Goal: Answer question/provide support

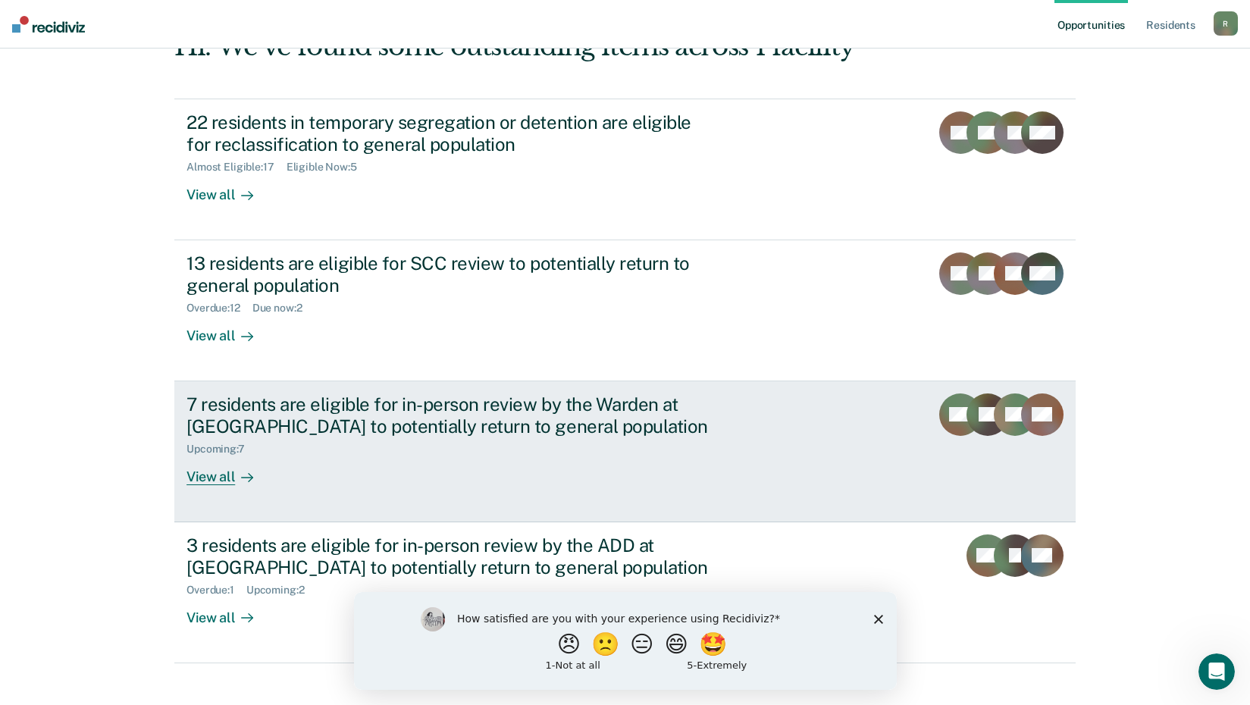
scroll to position [115, 0]
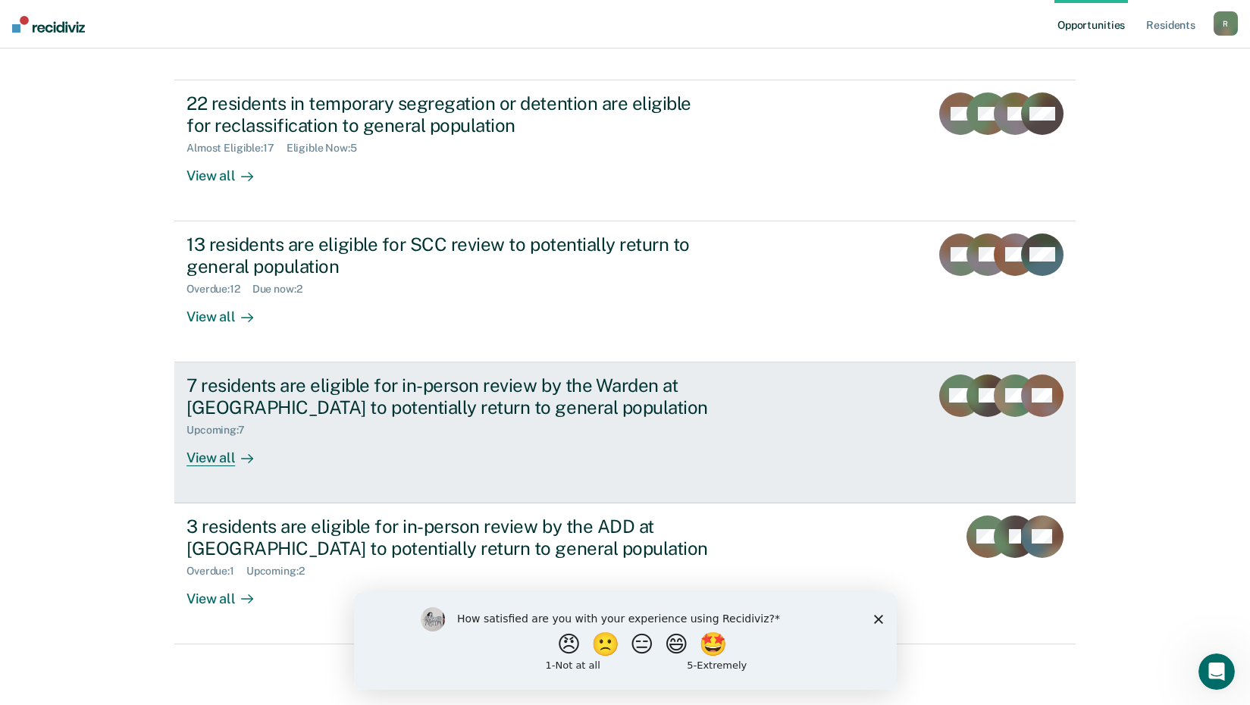
click at [214, 458] on div "View all" at bounding box center [228, 452] width 85 height 30
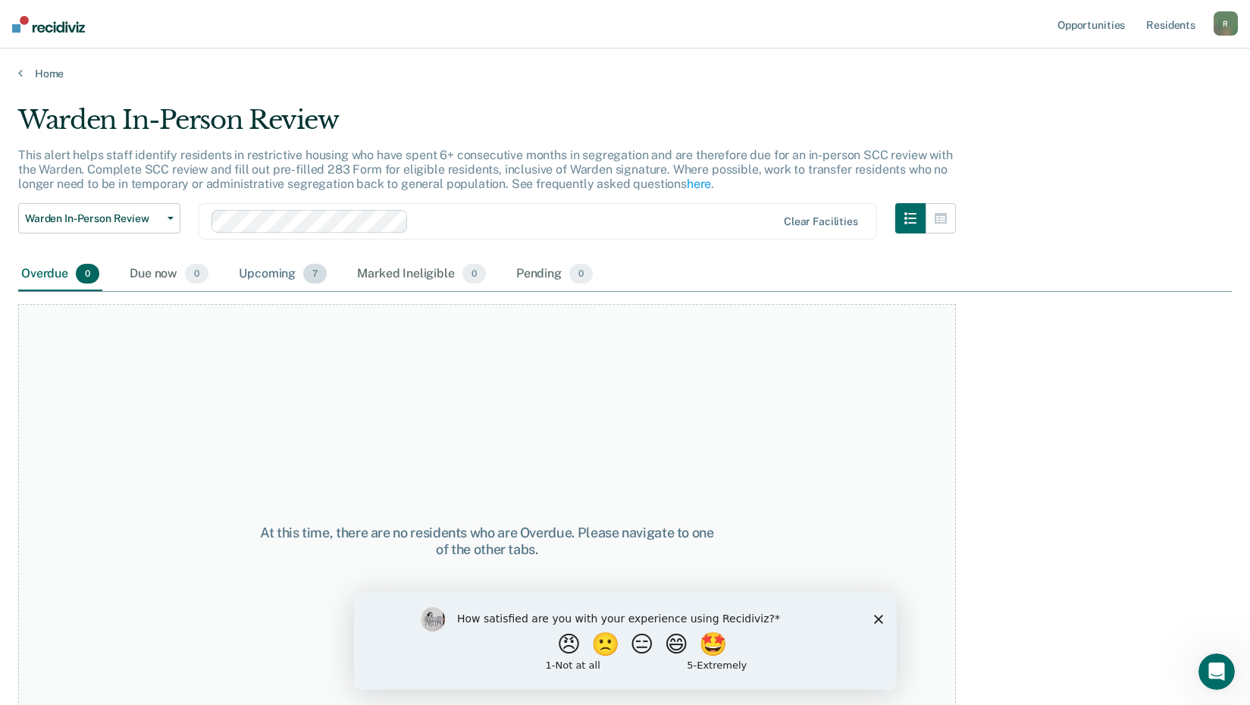
click at [267, 274] on div "Upcoming 7" at bounding box center [283, 274] width 94 height 33
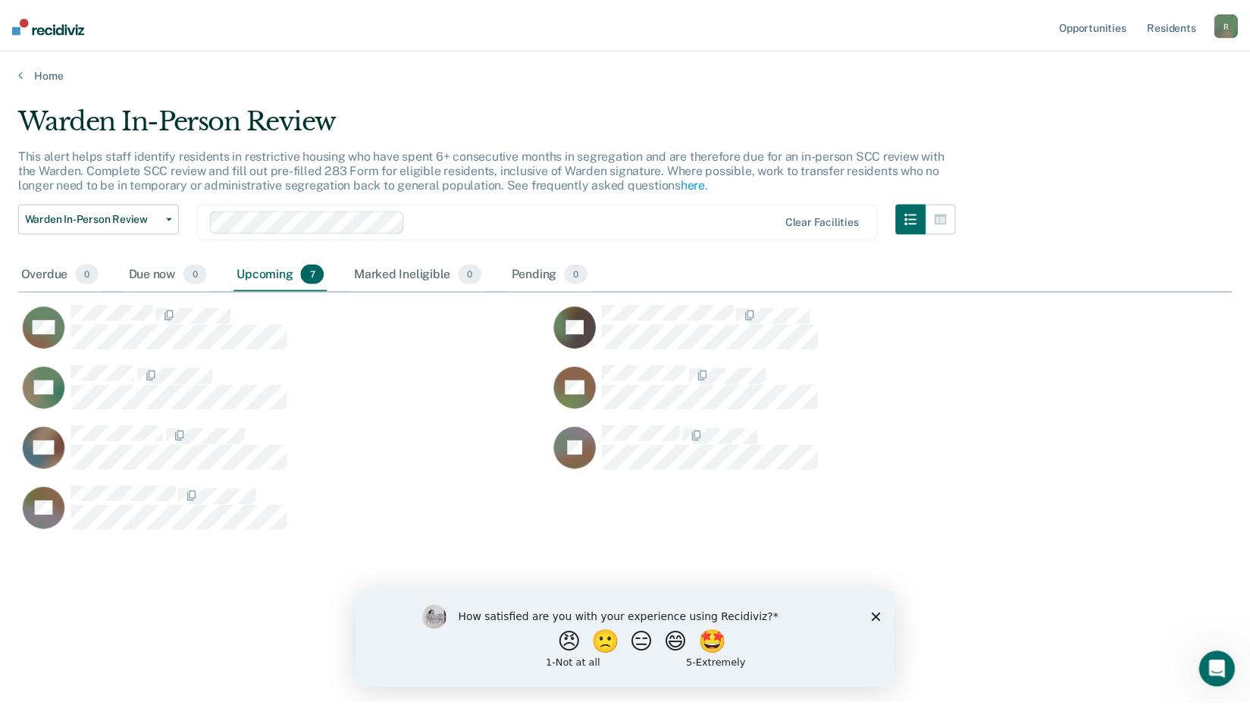
scroll to position [475, 1213]
click at [23, 72] on link "Home" at bounding box center [630, 74] width 1225 height 14
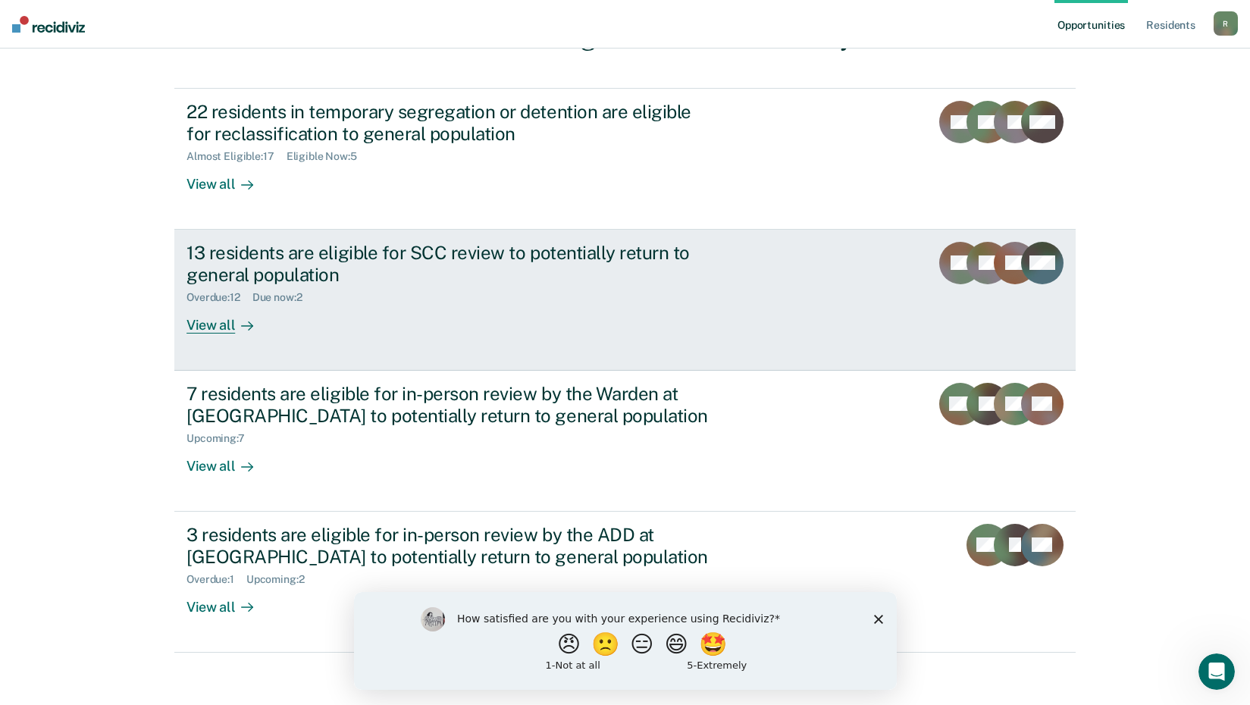
scroll to position [115, 0]
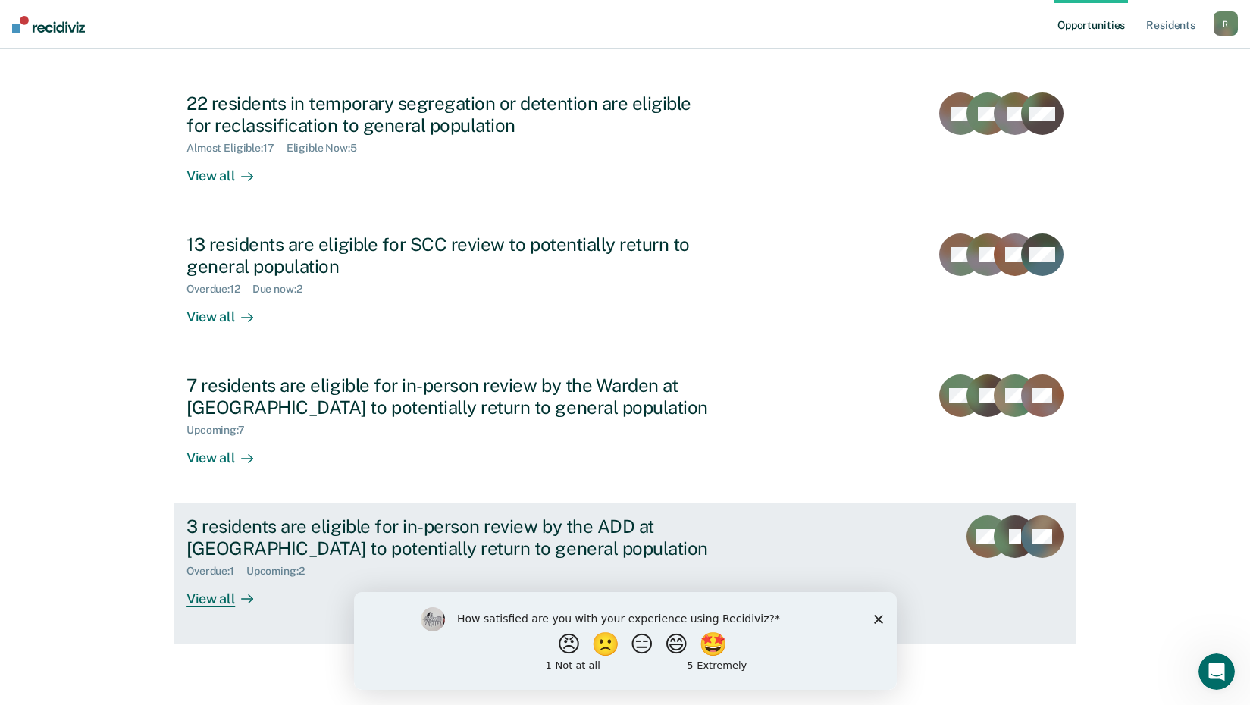
click at [406, 544] on div "3 residents are eligible for in-person review by the ADD at [GEOGRAPHIC_DATA] t…" at bounding box center [452, 537] width 532 height 44
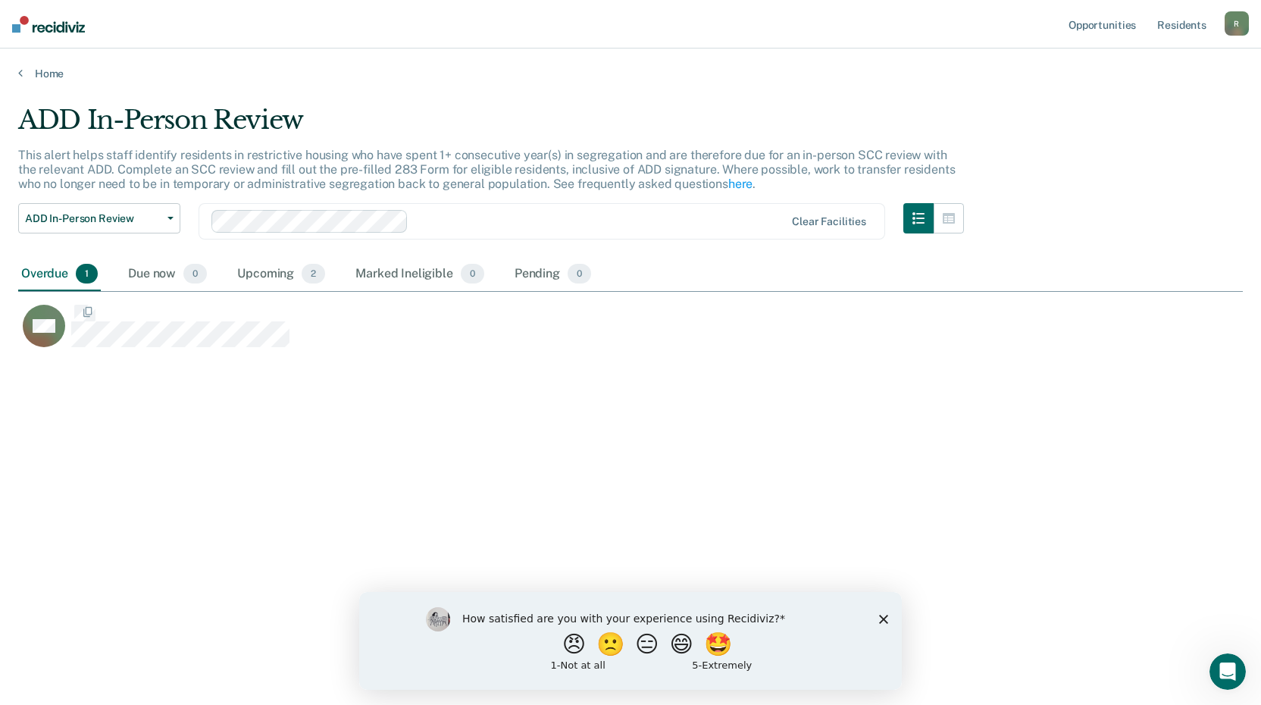
scroll to position [475, 1213]
click at [275, 272] on div "Upcoming 2" at bounding box center [281, 274] width 94 height 33
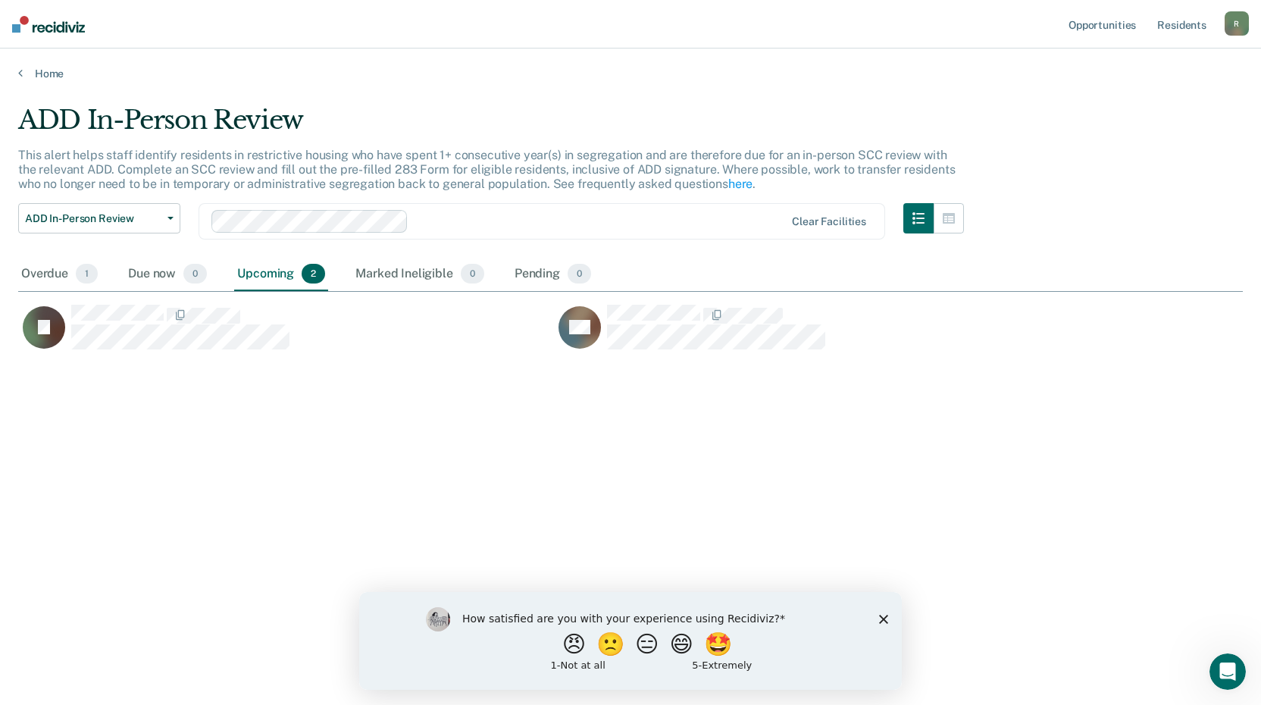
click at [282, 280] on div "Upcoming 2" at bounding box center [281, 274] width 94 height 33
click at [35, 273] on div "Overdue 1" at bounding box center [59, 274] width 83 height 33
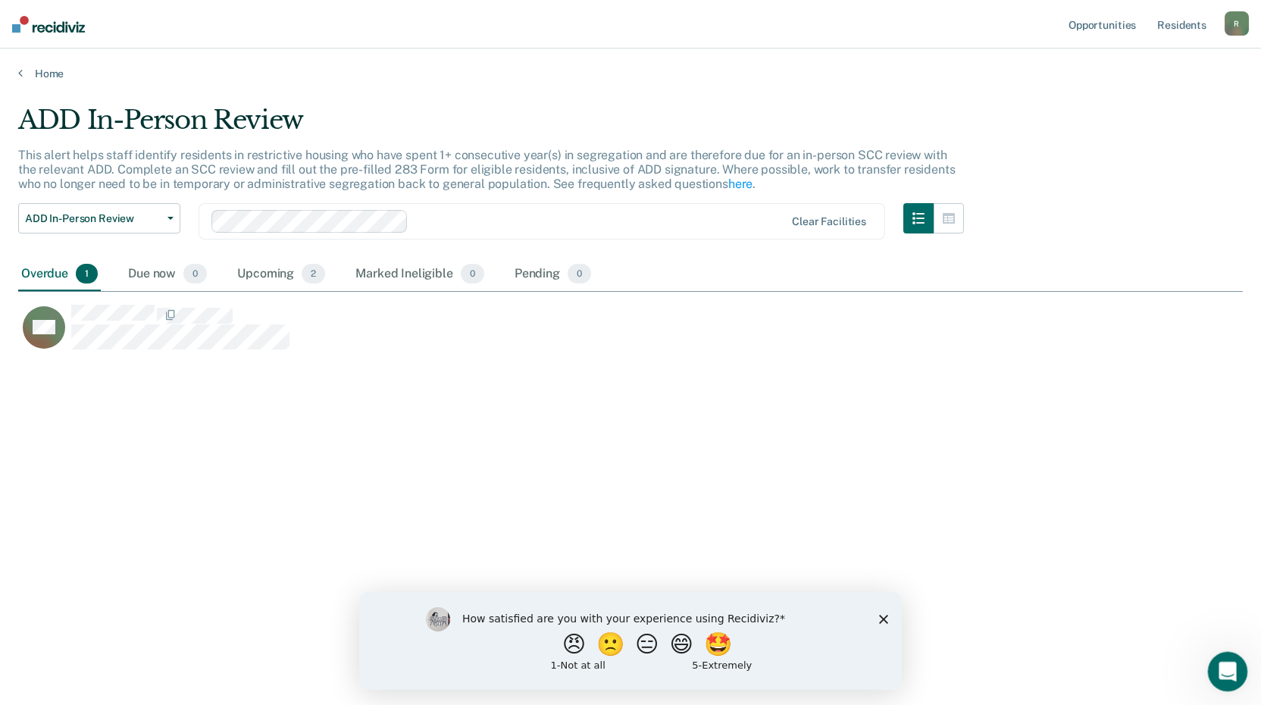
click at [1228, 670] on icon "Open Intercom Messenger" at bounding box center [1225, 669] width 11 height 12
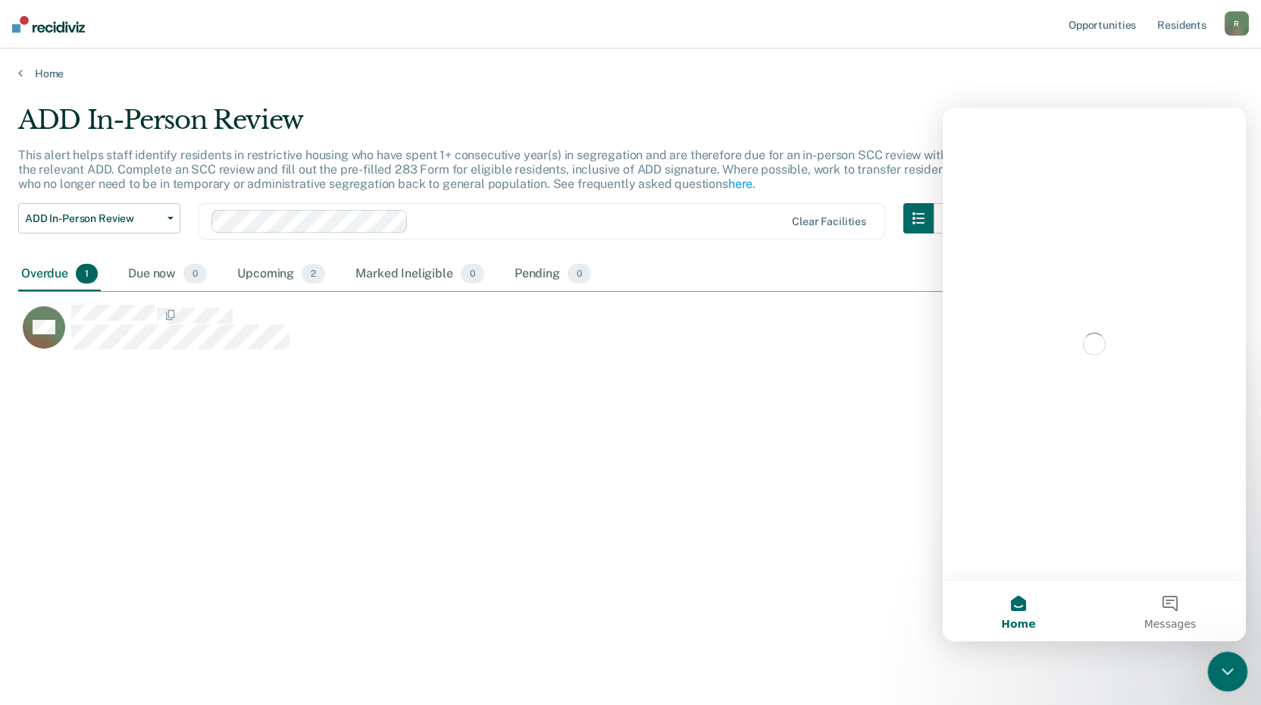
scroll to position [0, 0]
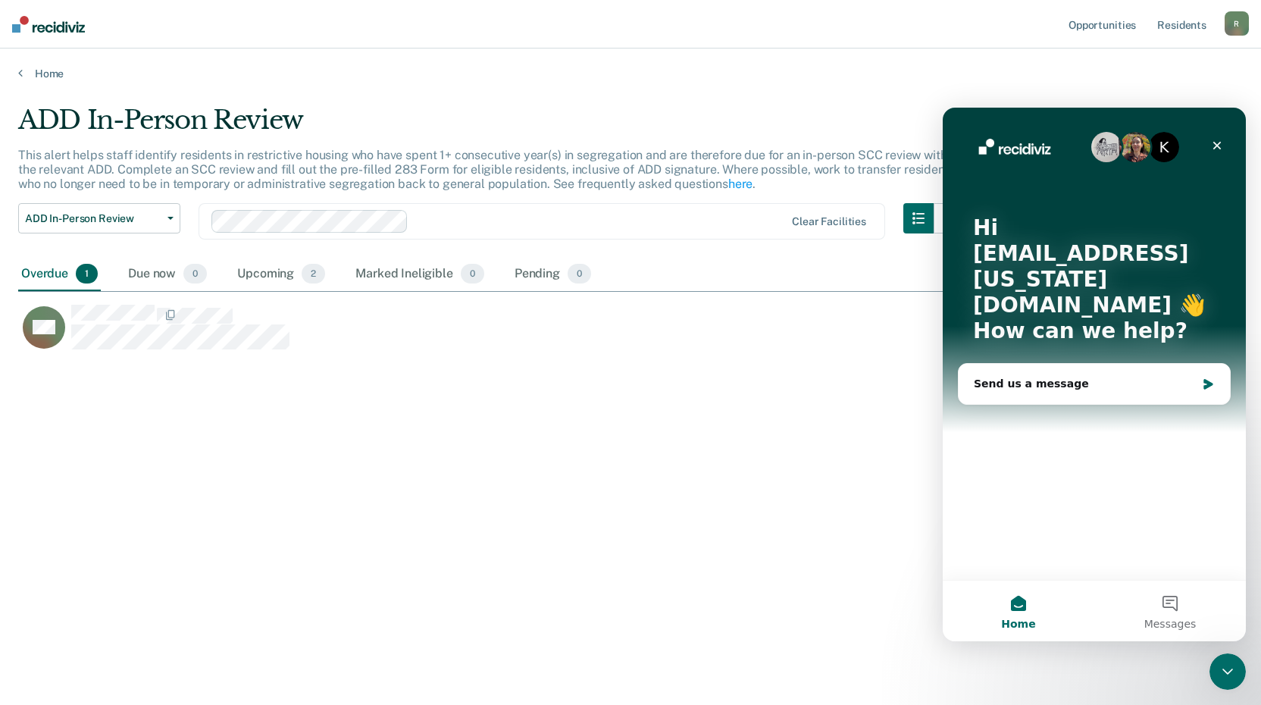
click at [1063, 443] on div "K Hi [EMAIL_ADDRESS][US_STATE][DOMAIN_NAME] 👋 How can we help? Send us a message" at bounding box center [1094, 344] width 303 height 472
click at [1047, 376] on div "Send us a message" at bounding box center [1085, 384] width 222 height 16
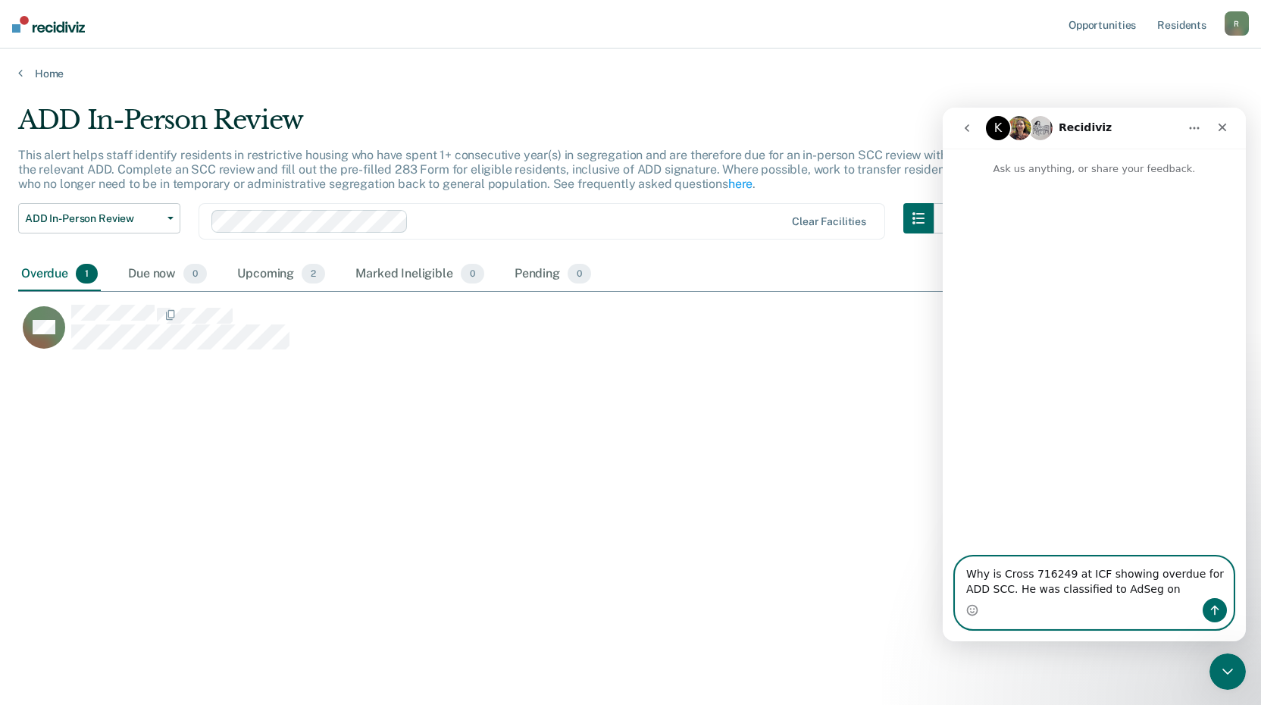
click at [1129, 590] on textarea "Why is Cross 716249 at ICF showing overdue for ADD SCC. He was classified to Ad…" at bounding box center [1094, 577] width 277 height 41
type textarea "Why is Cross 716249 at ICF showing overdue for ADD SCC. He was classified to Ad…"
click at [1173, 586] on textarea "Why is Cross 716249 at ICF showing overdue for ADD SCC. He was classified to Ad…" at bounding box center [1094, 577] width 277 height 41
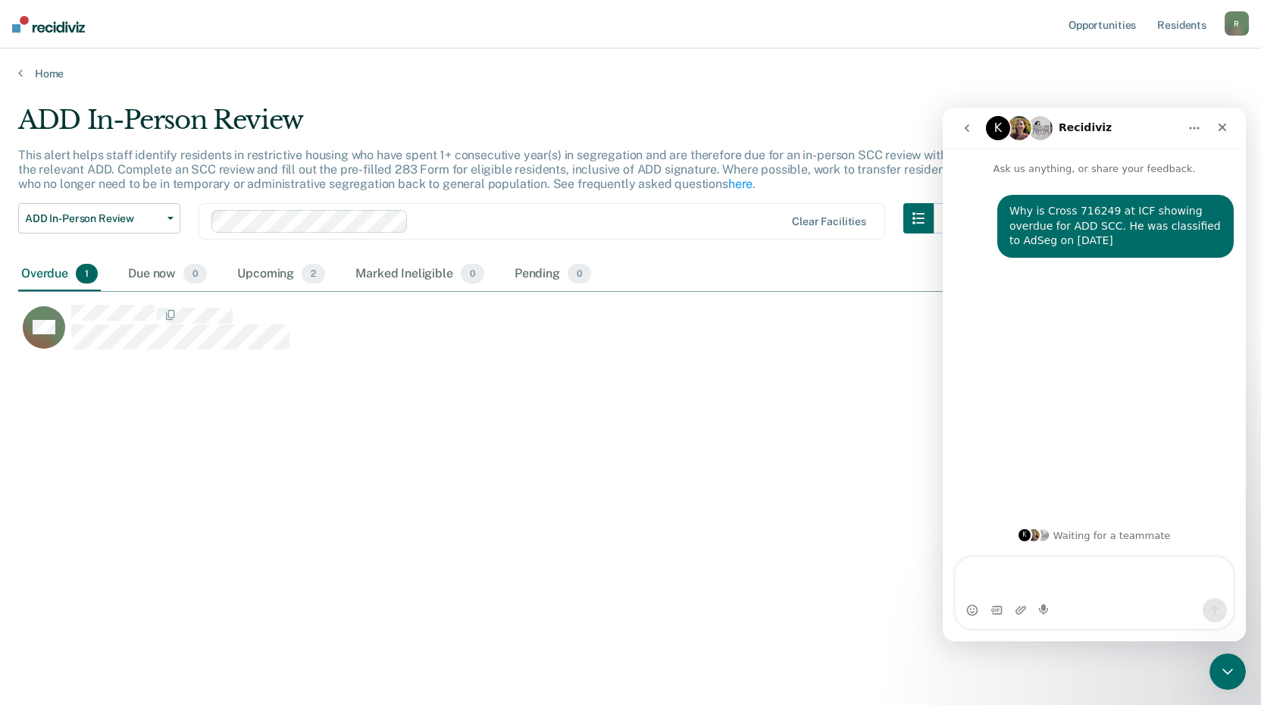
click at [985, 570] on textarea "Message…" at bounding box center [1094, 577] width 277 height 41
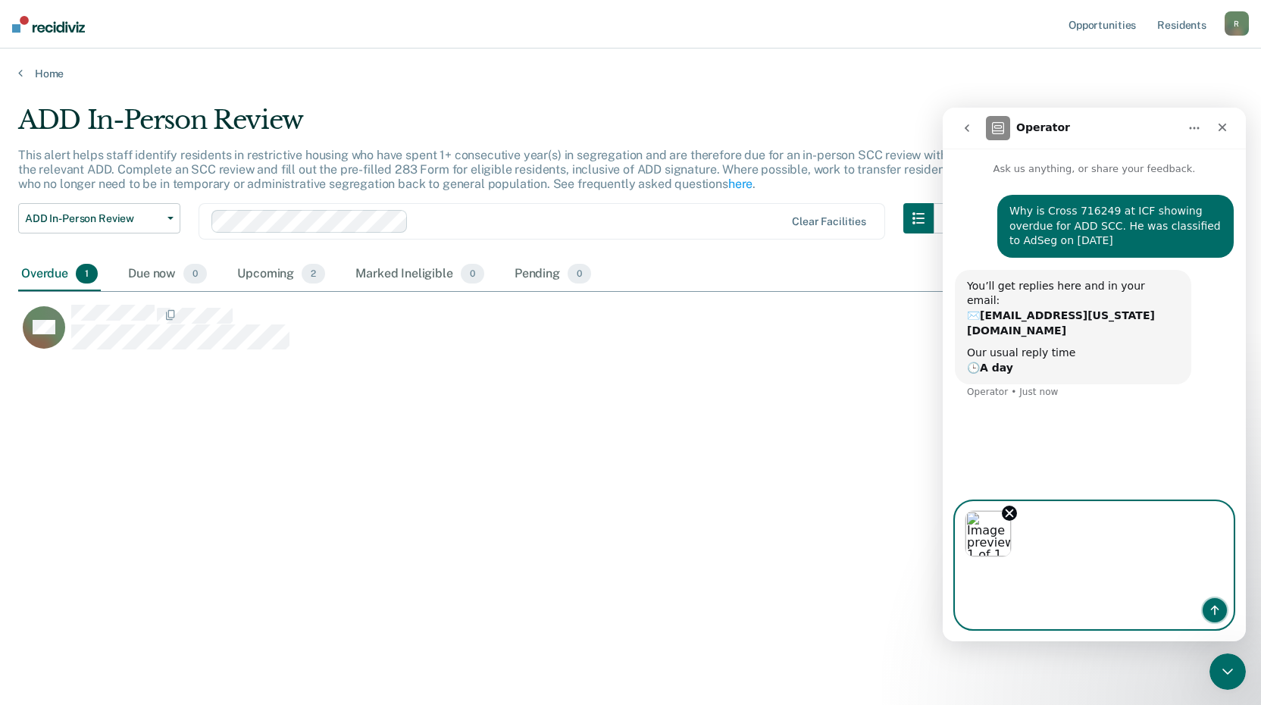
click at [1217, 612] on icon "Send a message…" at bounding box center [1215, 610] width 12 height 12
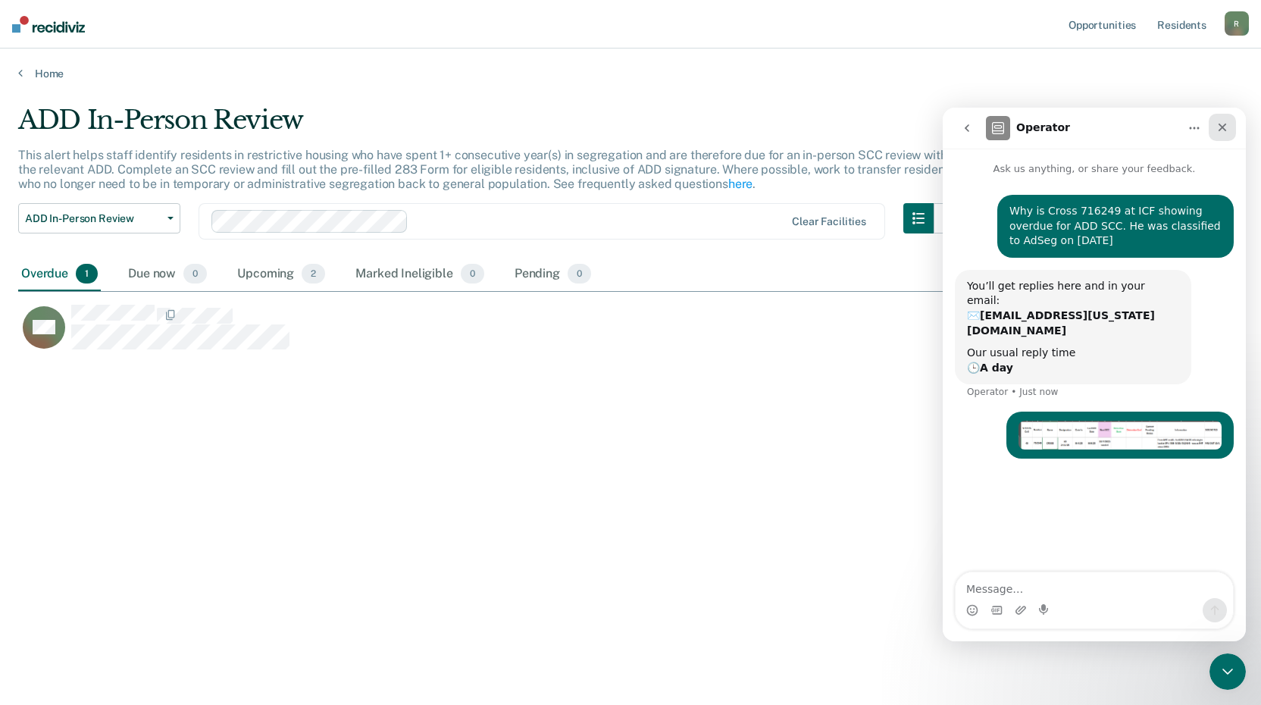
click at [1217, 129] on icon "Close" at bounding box center [1223, 127] width 12 height 12
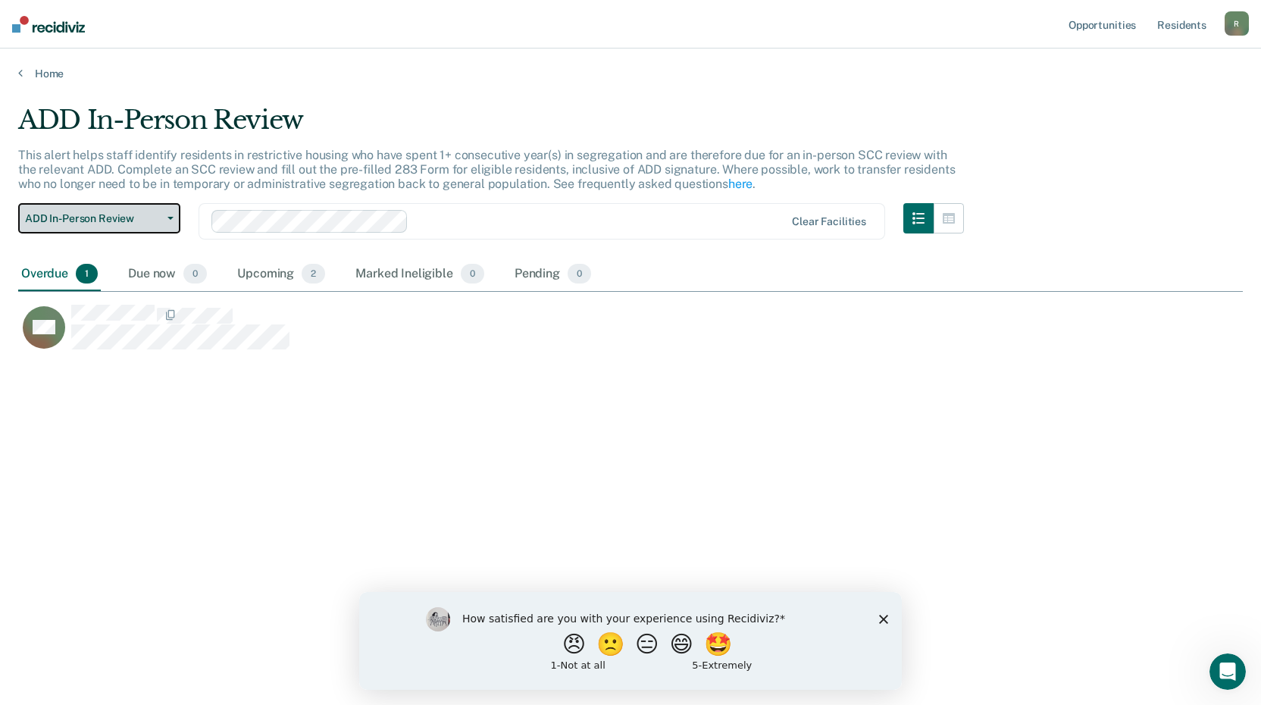
click at [166, 224] on button "ADD In-Person Review" at bounding box center [99, 218] width 162 height 30
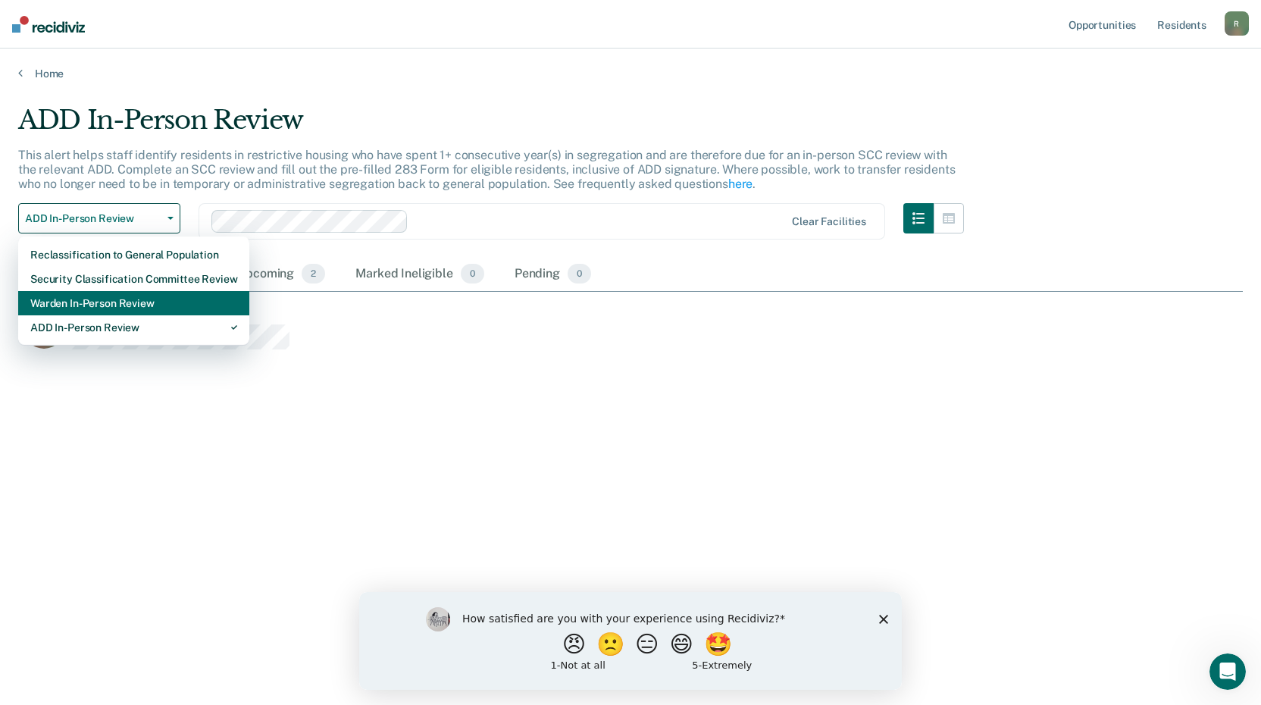
click at [126, 299] on div "Warden In-Person Review" at bounding box center [133, 303] width 207 height 24
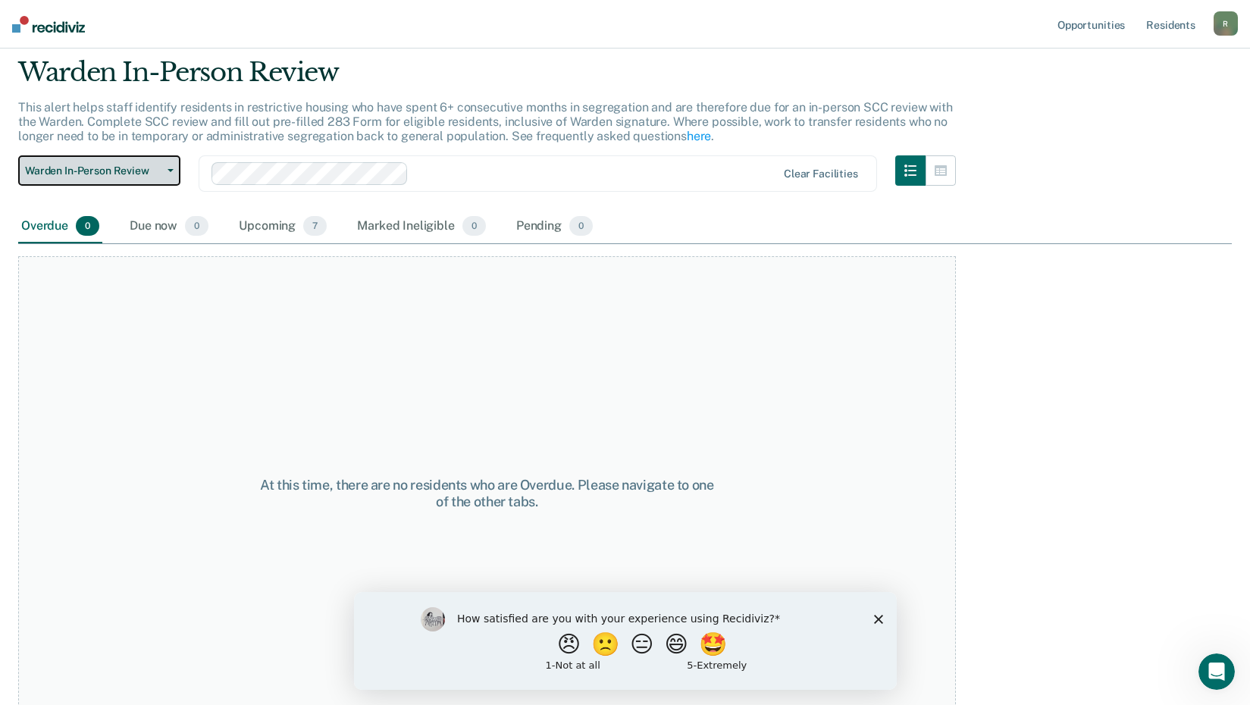
scroll to position [74, 0]
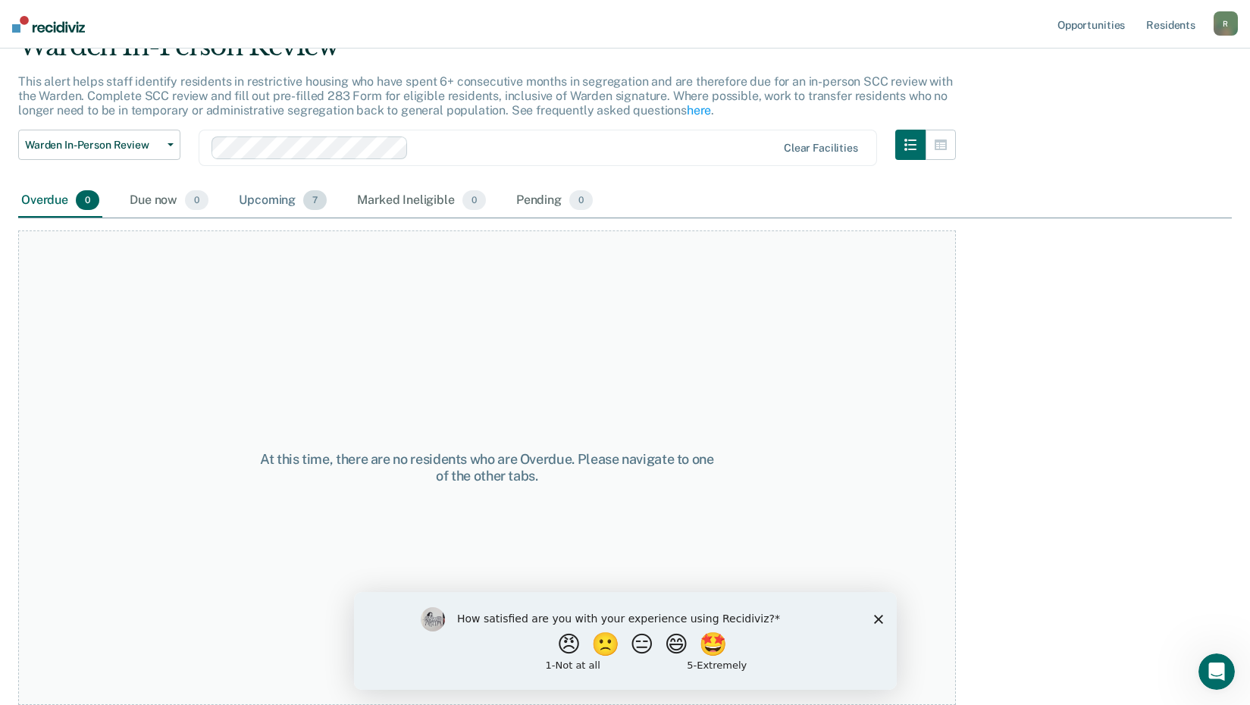
click at [278, 199] on div "Upcoming 7" at bounding box center [283, 200] width 94 height 33
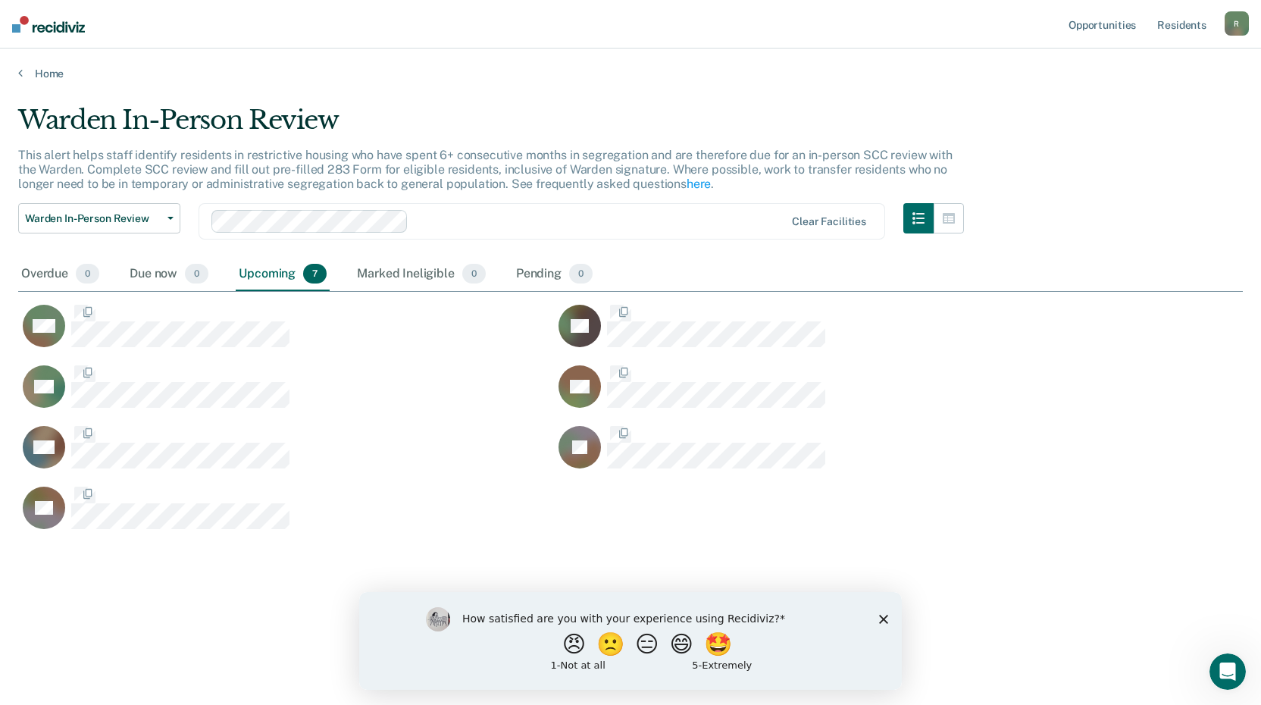
scroll to position [475, 1213]
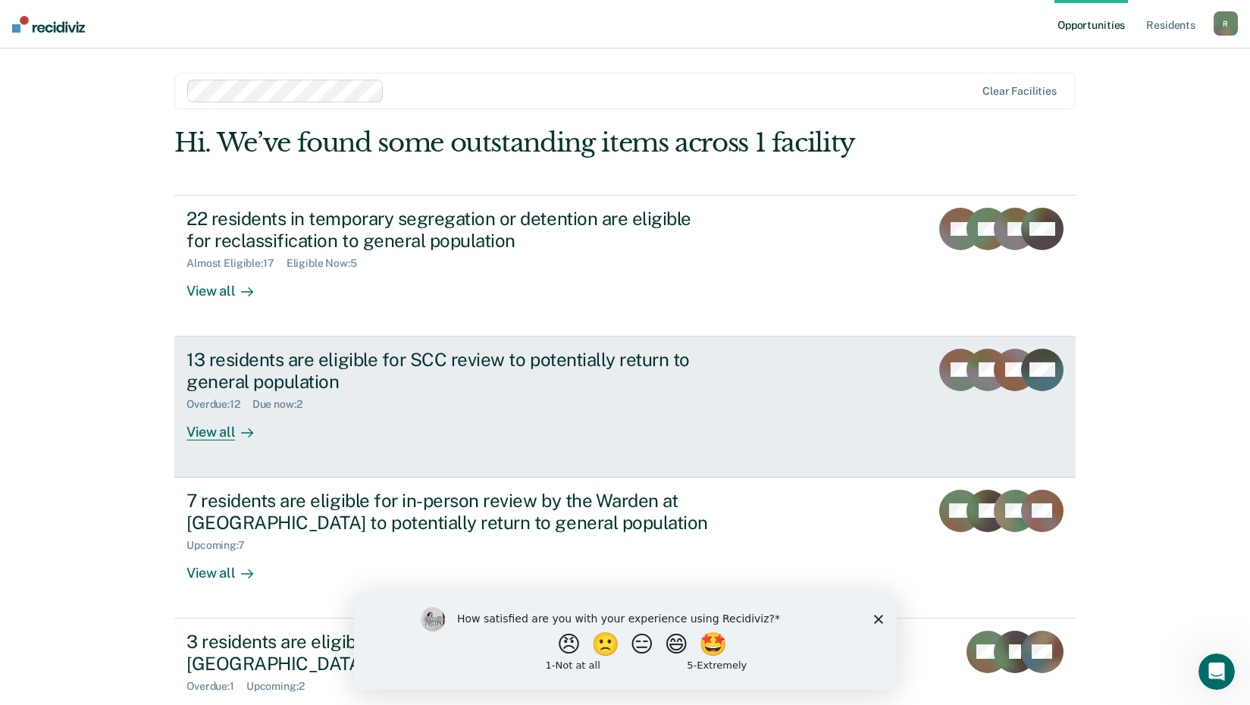
scroll to position [55, 0]
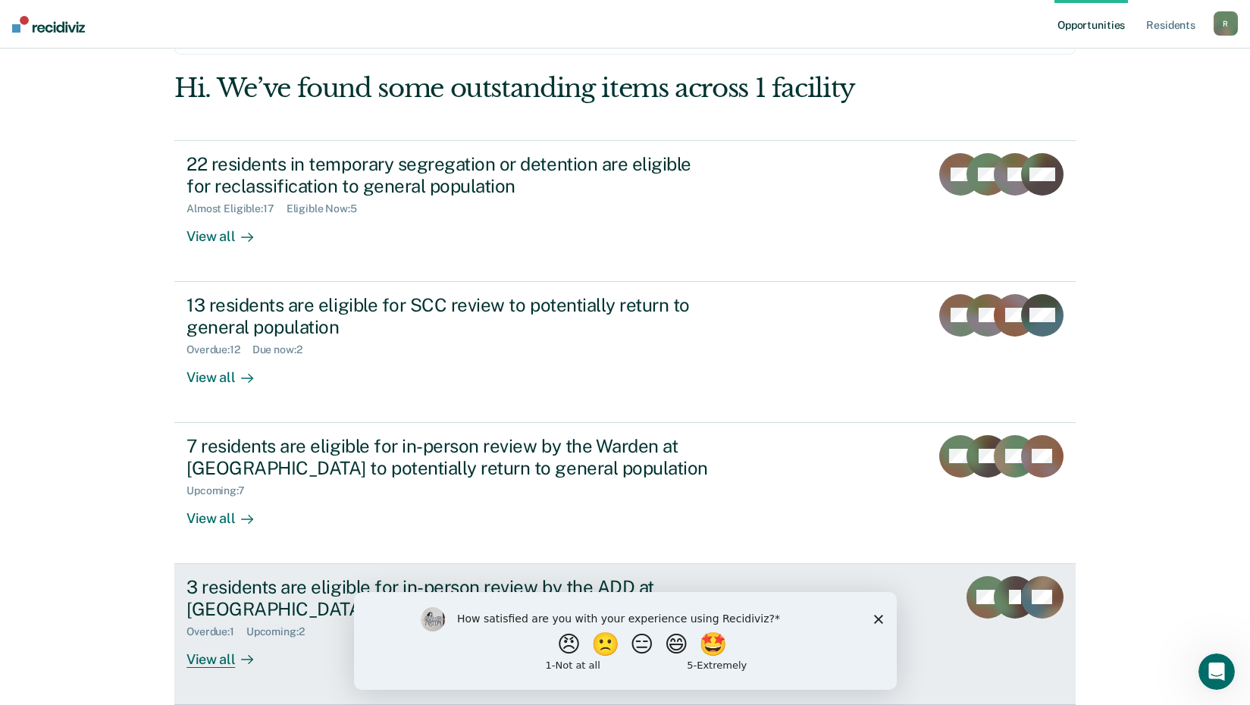
click at [289, 590] on div "3 residents are eligible for in-person review by the ADD at [GEOGRAPHIC_DATA] t…" at bounding box center [452, 598] width 532 height 44
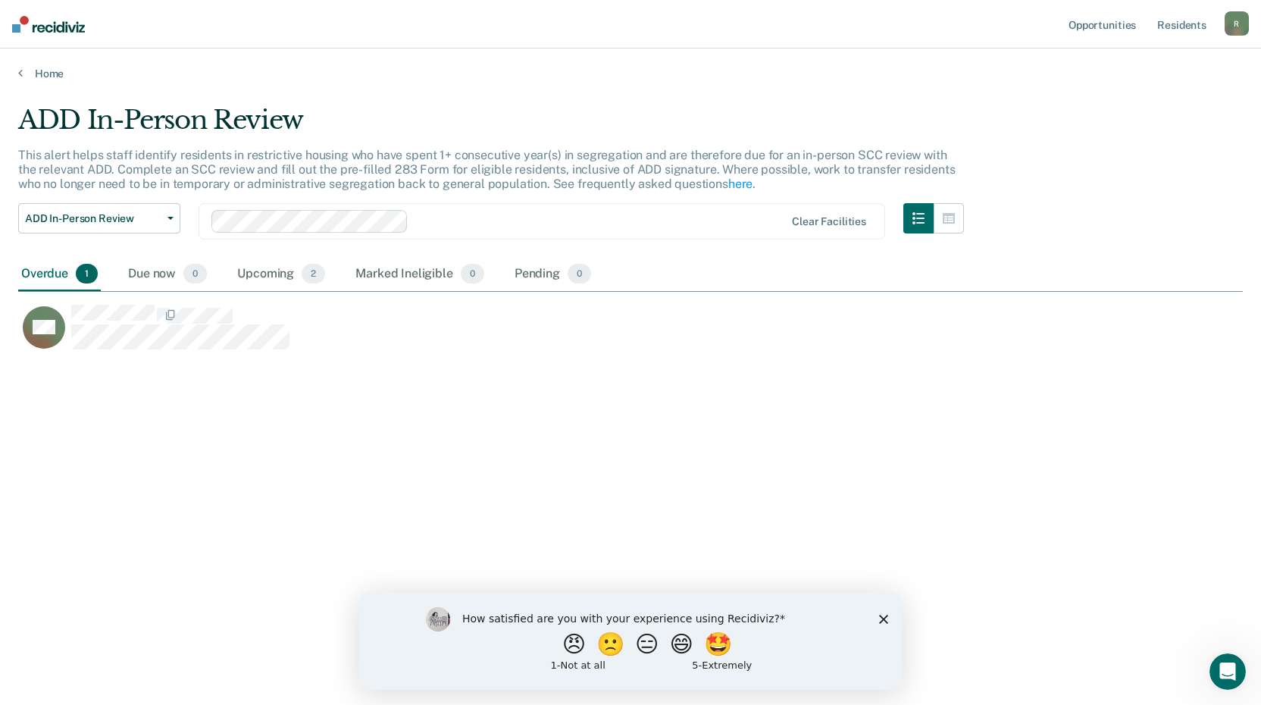
scroll to position [475, 1213]
click at [84, 274] on span "1" at bounding box center [87, 274] width 22 height 20
click at [53, 273] on div "Overdue 1" at bounding box center [59, 274] width 83 height 33
